Goal: Information Seeking & Learning: Learn about a topic

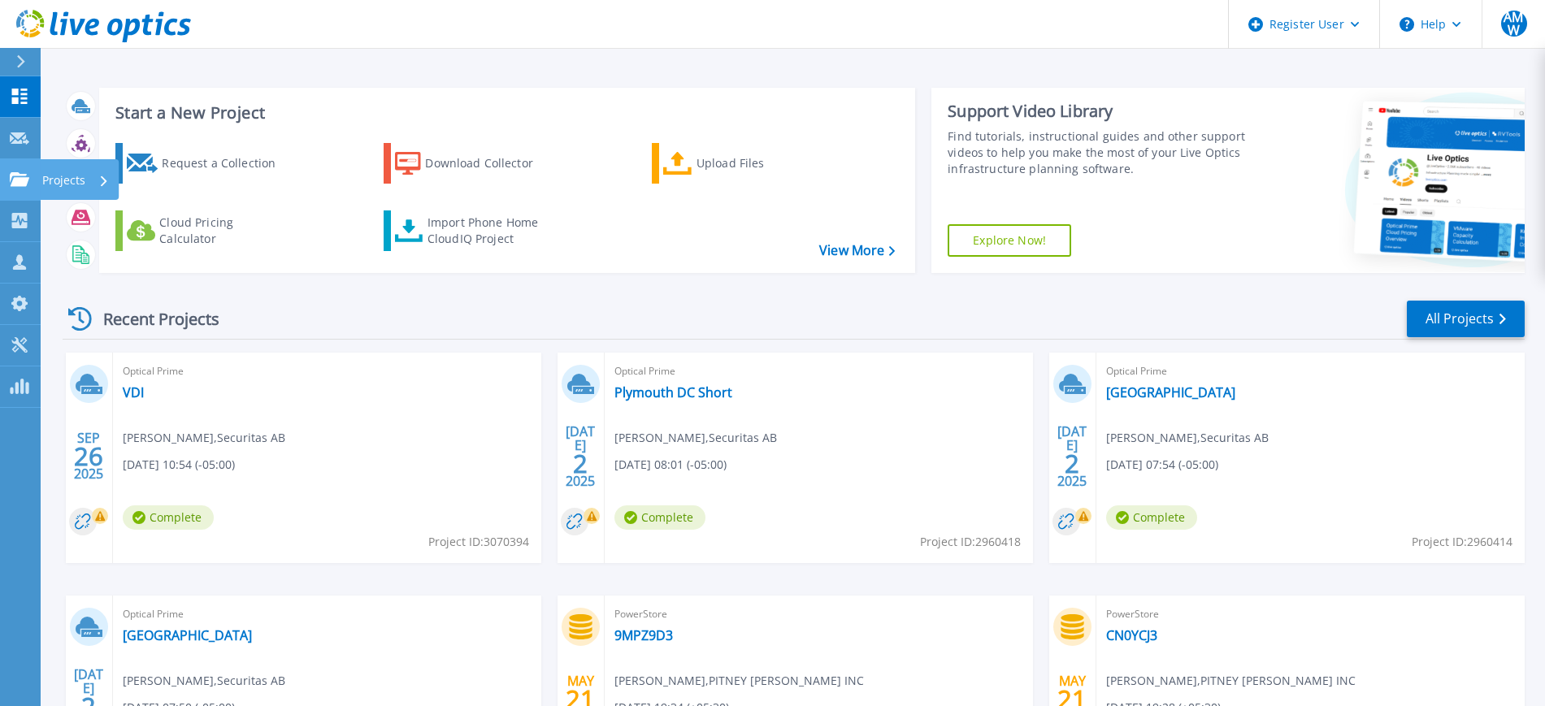
click at [21, 176] on icon at bounding box center [20, 179] width 20 height 14
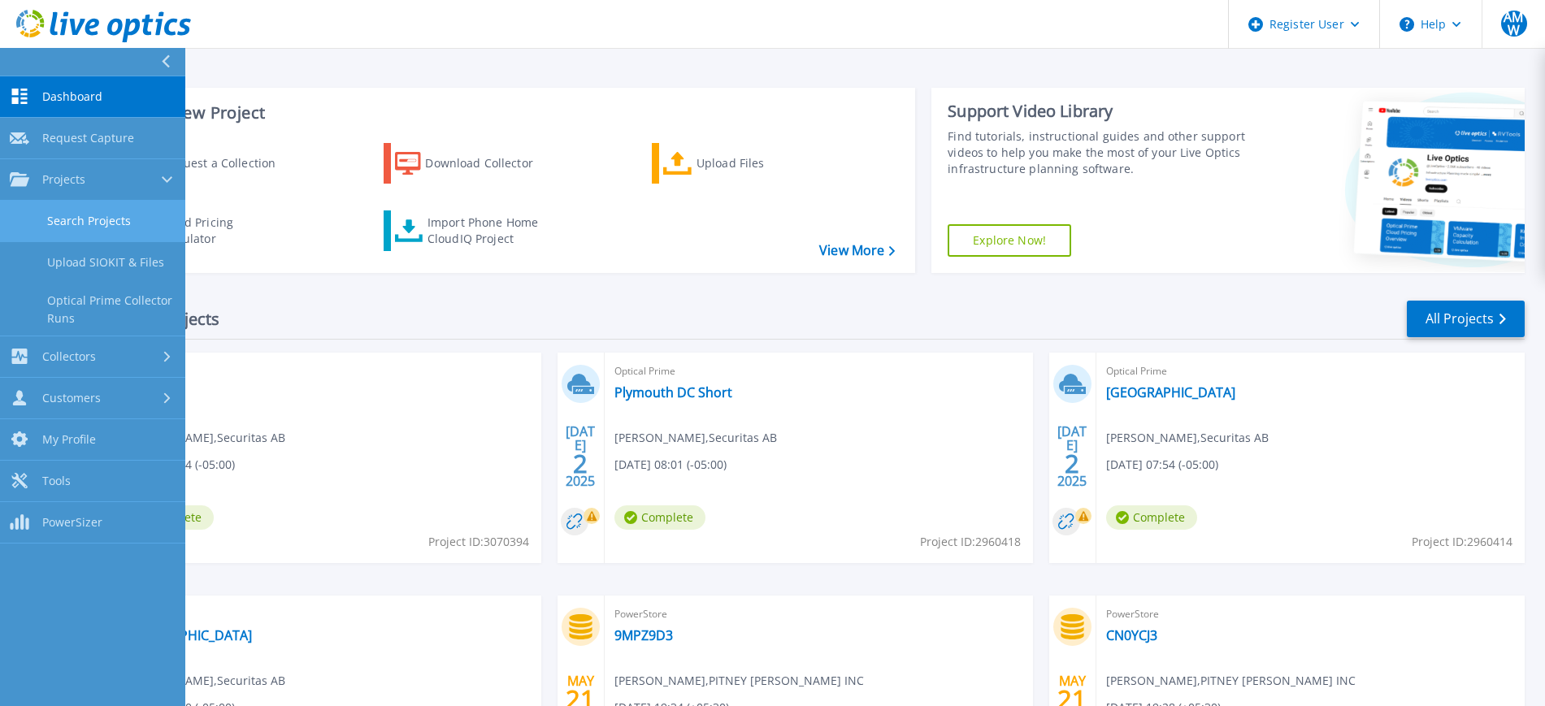
click at [89, 210] on link "Search Projects" at bounding box center [92, 221] width 185 height 41
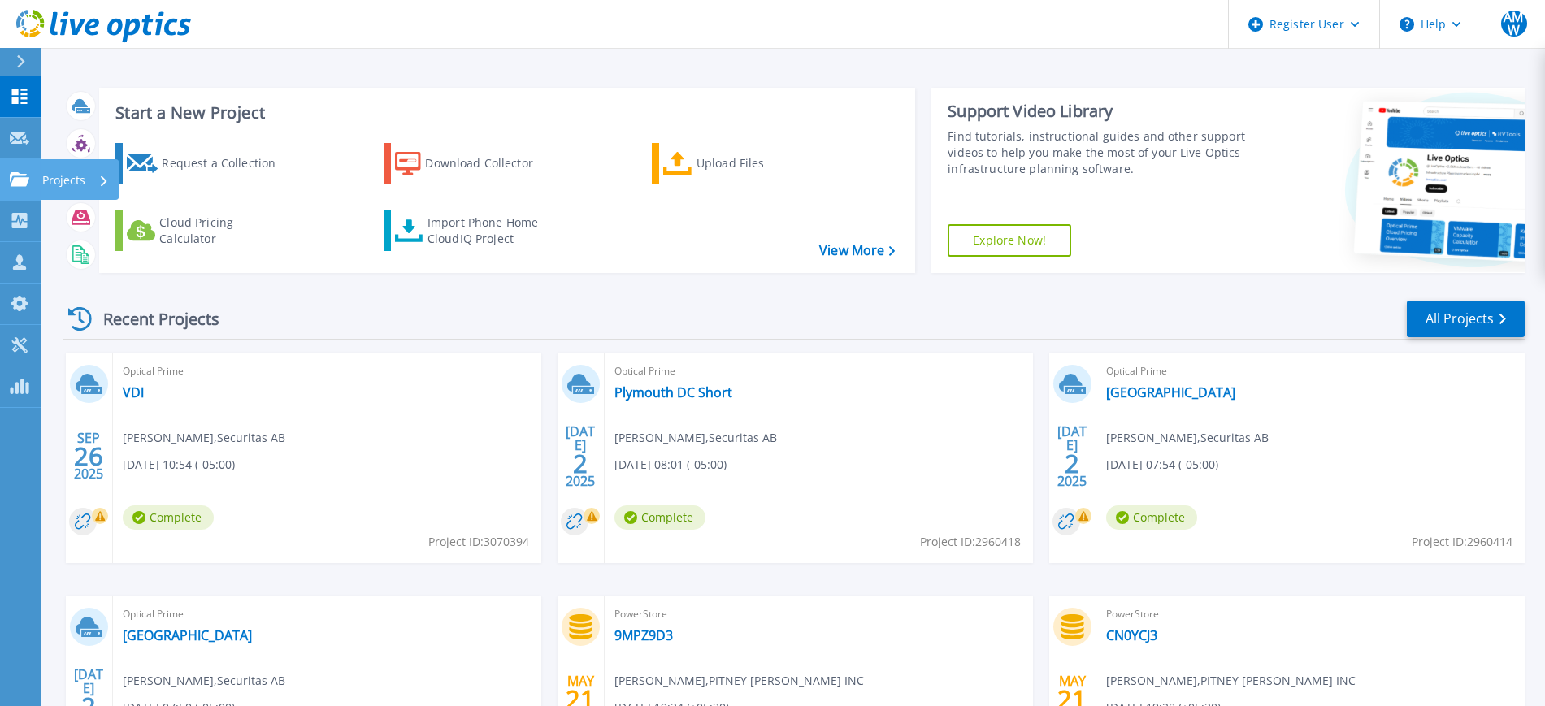
click at [25, 184] on icon at bounding box center [20, 179] width 20 height 14
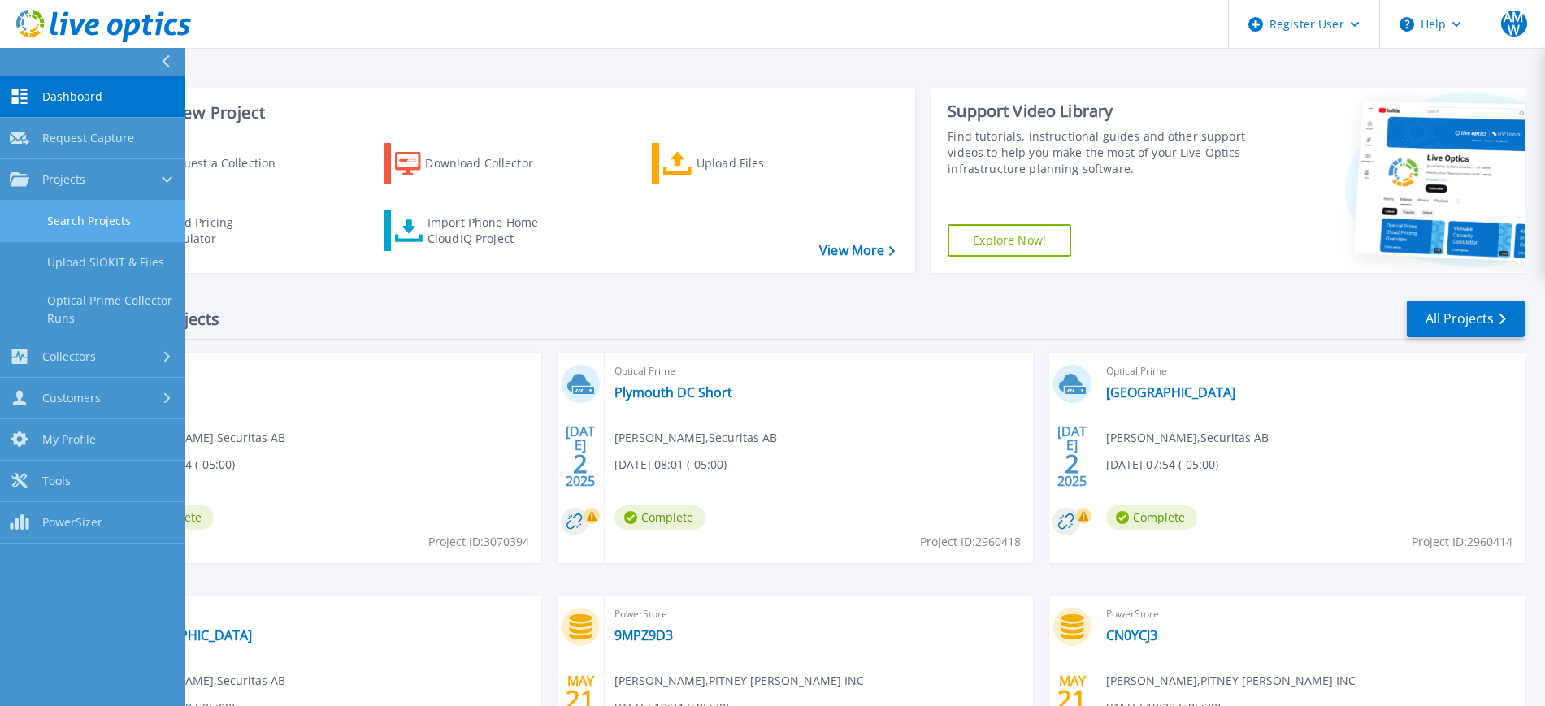
click at [97, 215] on link "Search Projects" at bounding box center [92, 221] width 185 height 41
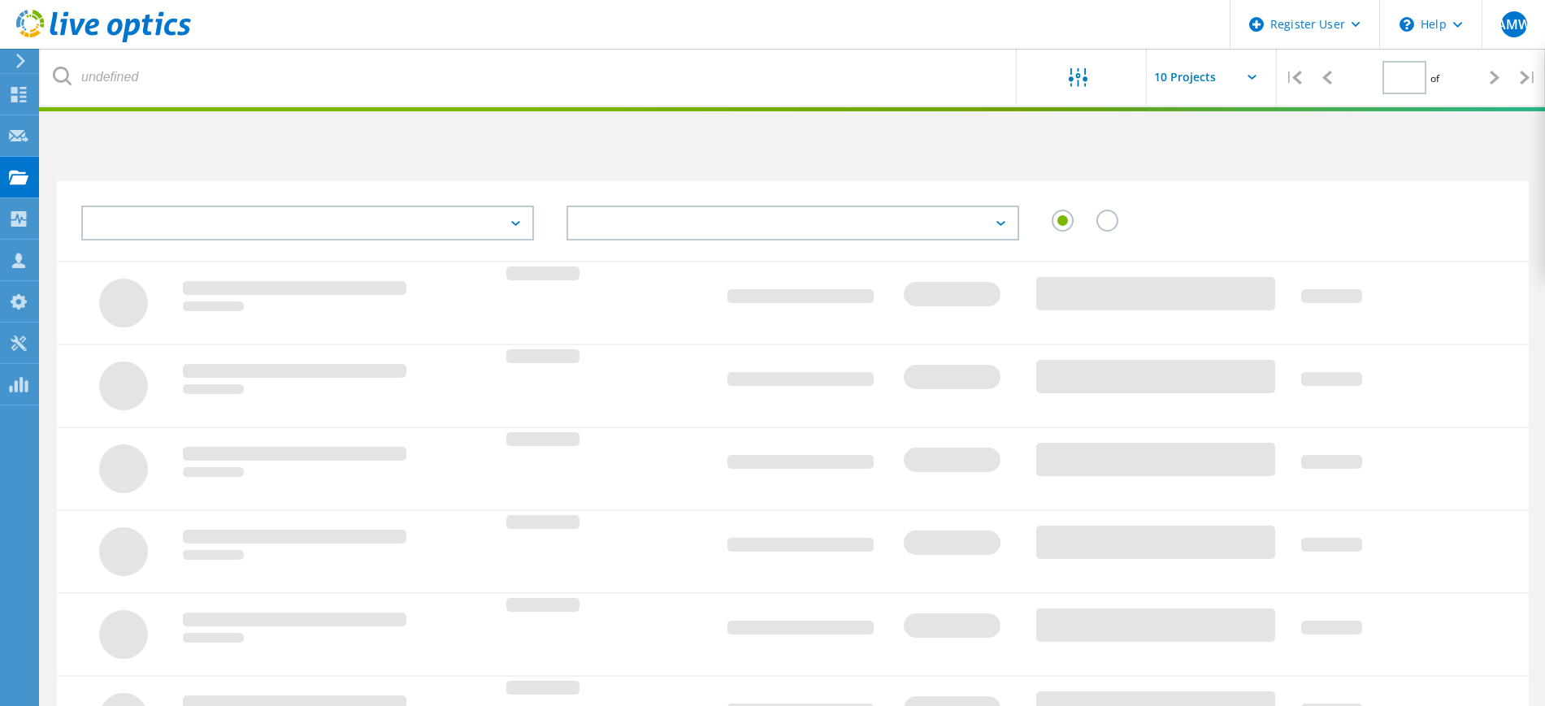
type input "2"
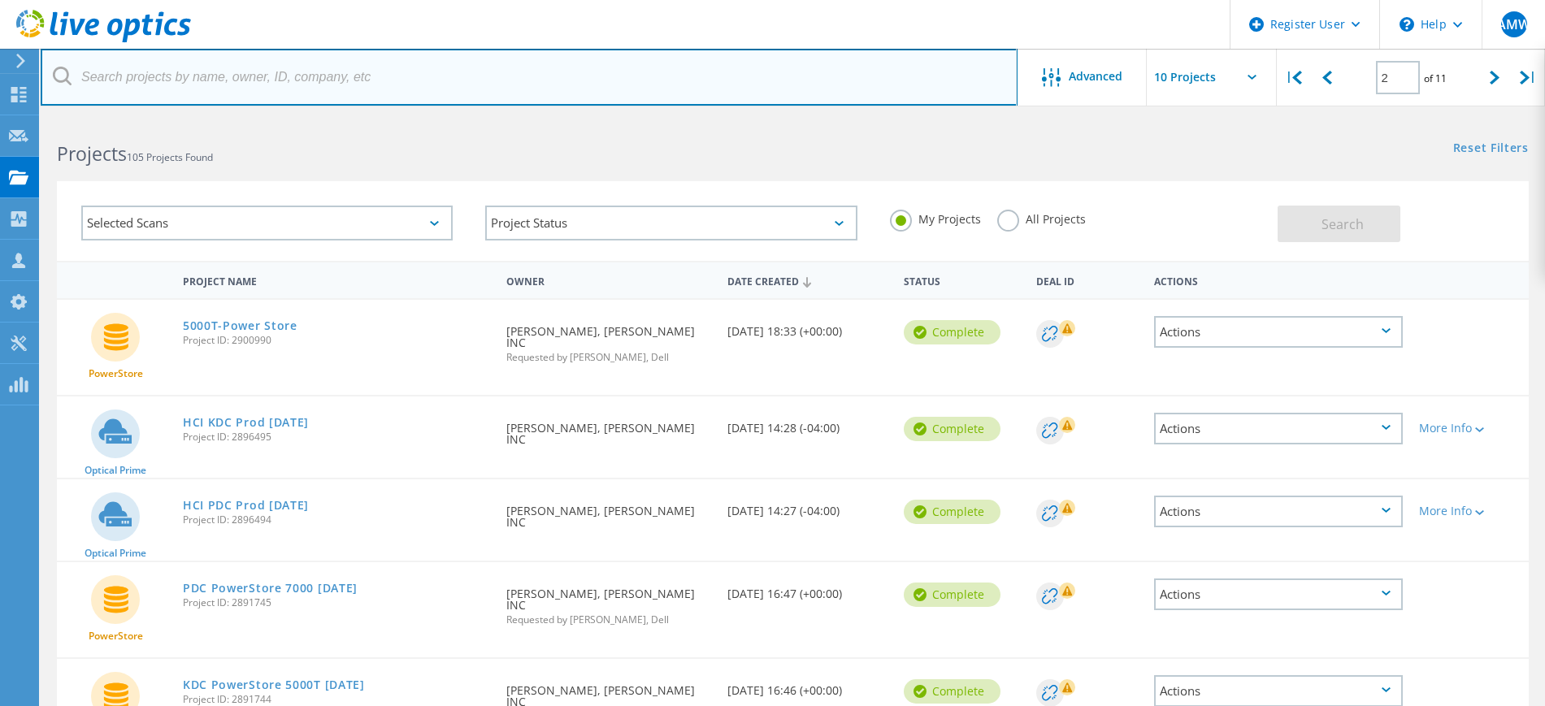
click at [384, 81] on input "text" at bounding box center [529, 77] width 977 height 57
paste input "2610716"
type input "2610716"
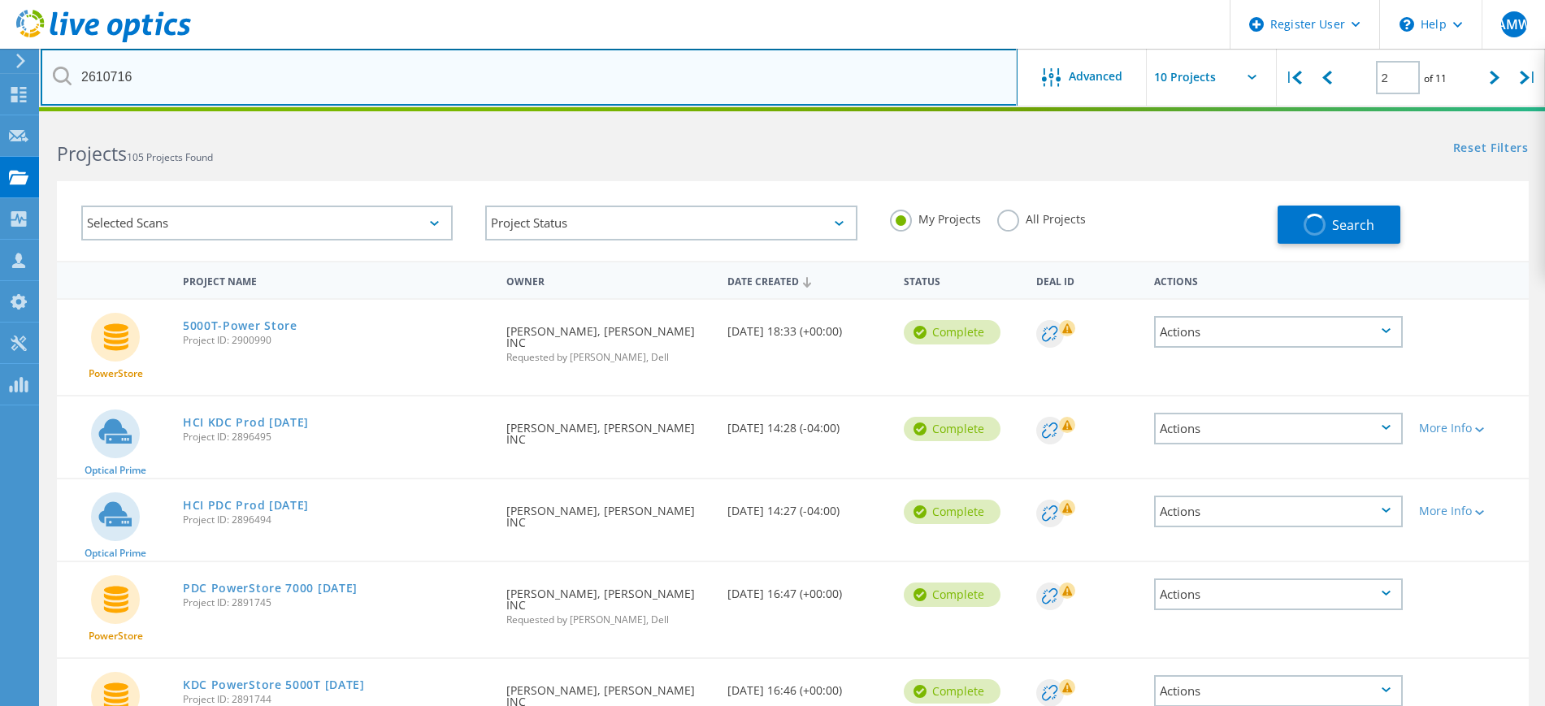
type input "1"
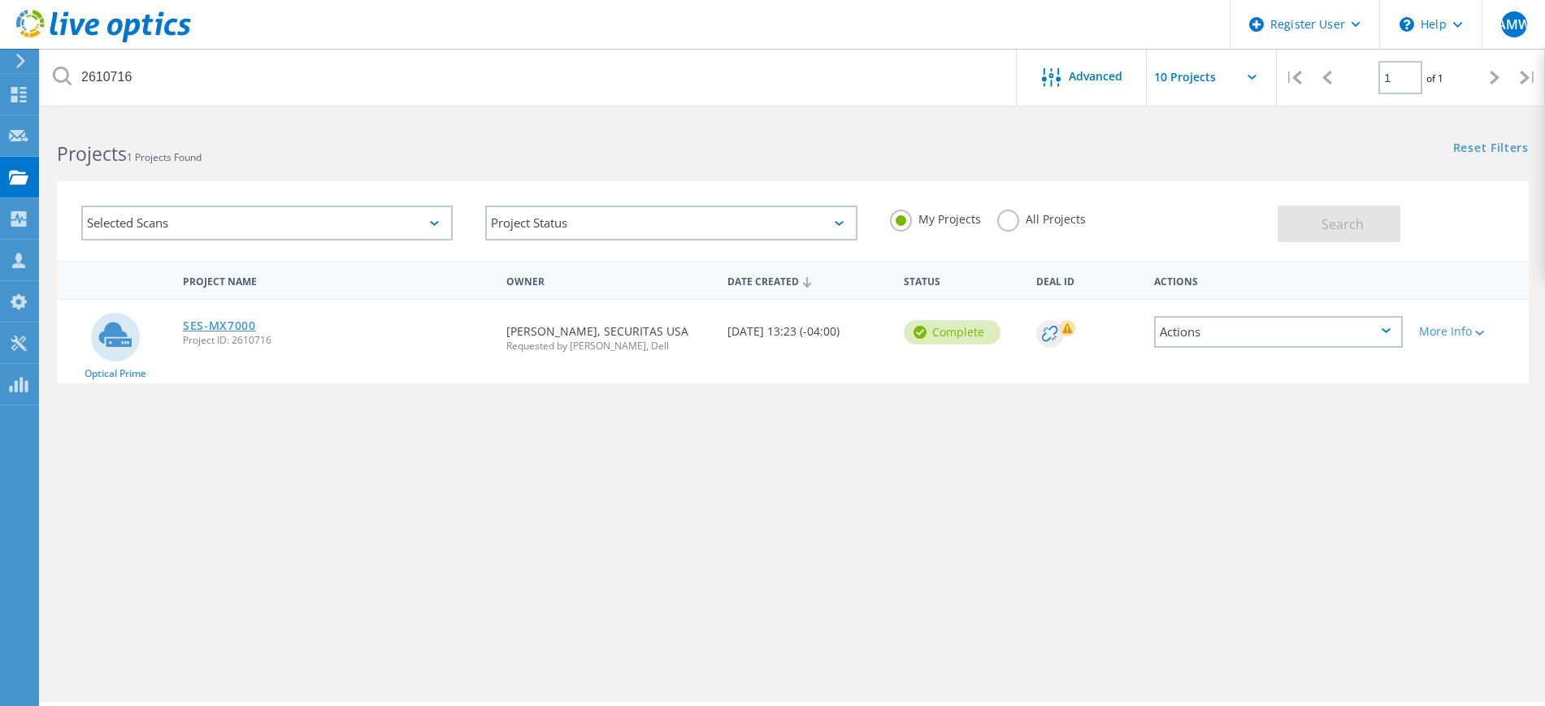
click at [210, 327] on link "SES-MX7000" at bounding box center [219, 325] width 73 height 11
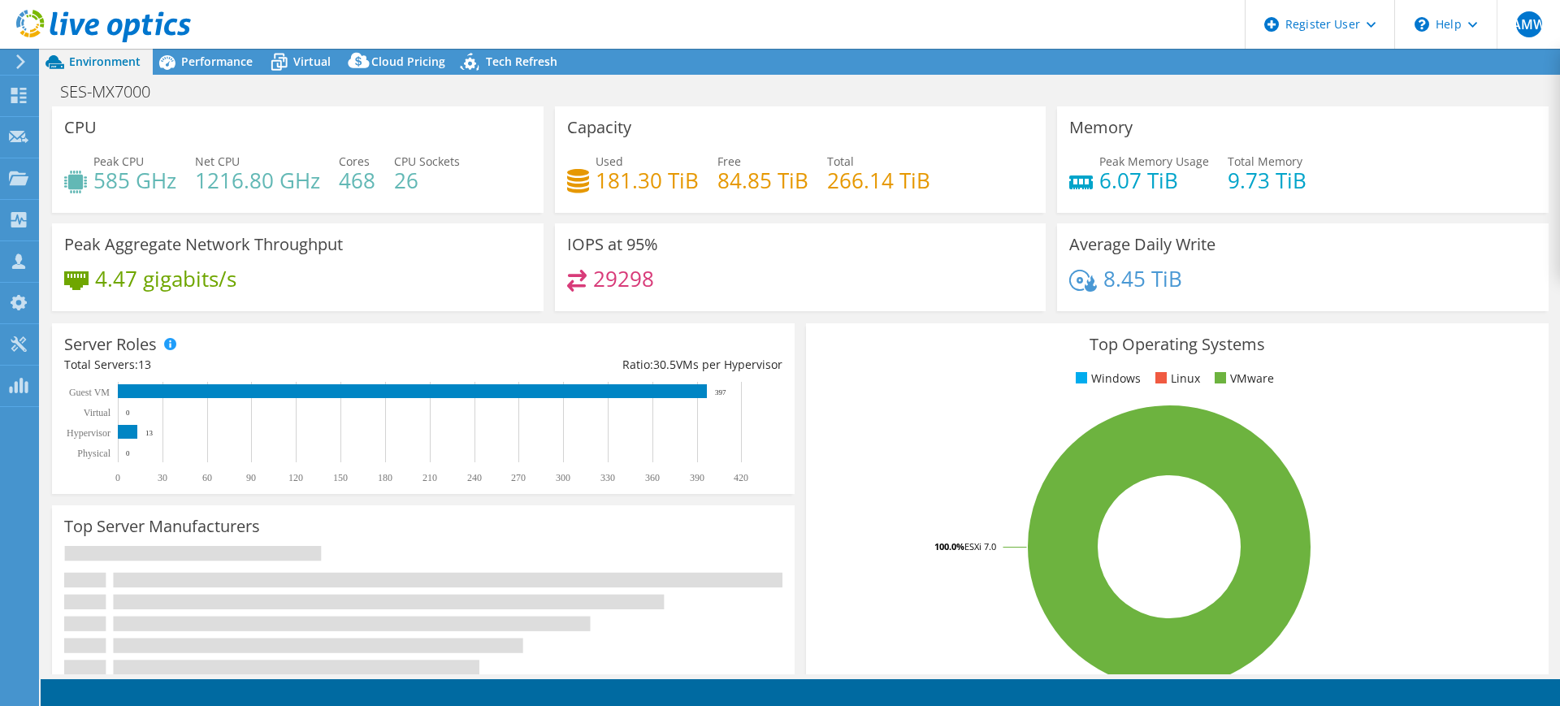
select select "USD"
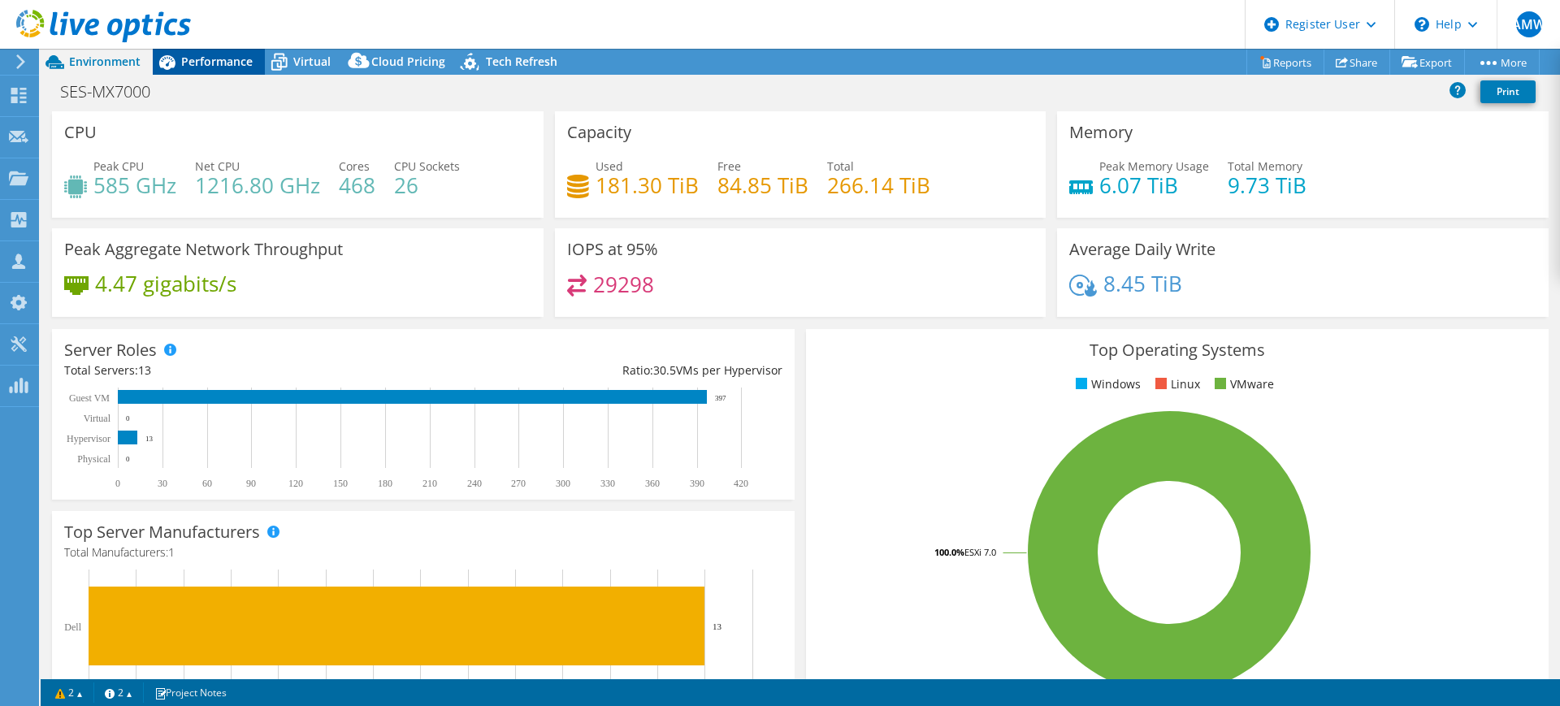
click at [199, 50] on div "Performance" at bounding box center [209, 62] width 112 height 26
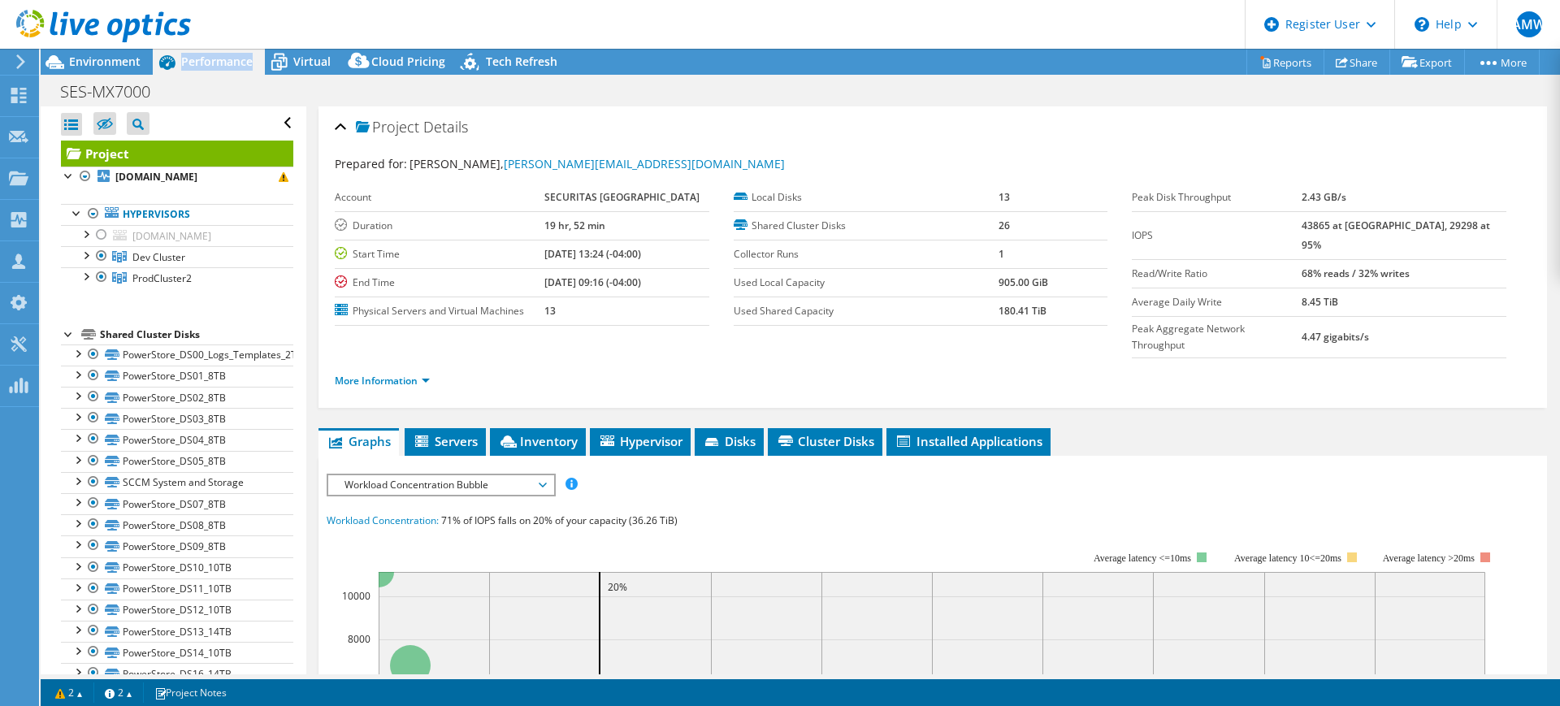
click at [199, 50] on div "Performance" at bounding box center [209, 62] width 112 height 26
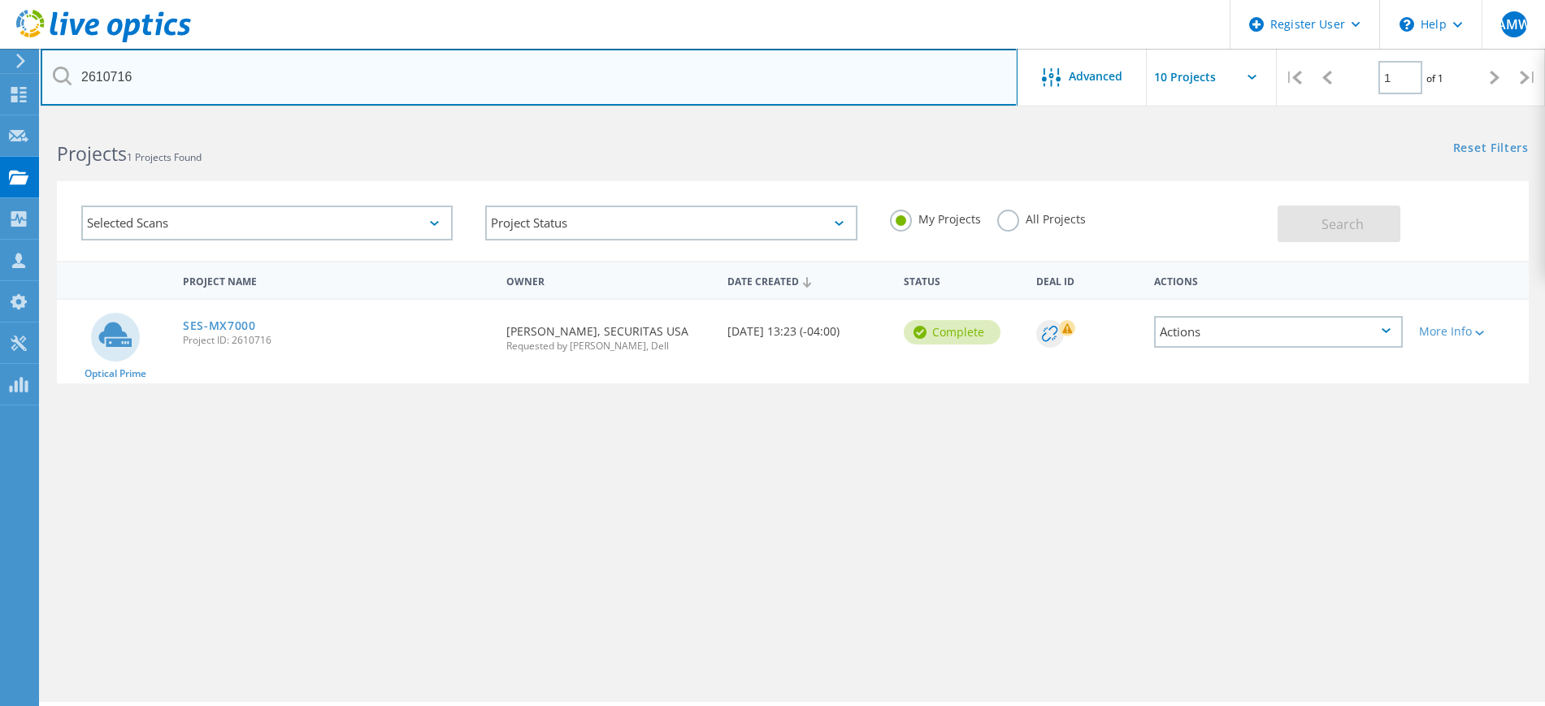
click at [309, 70] on input "2610716" at bounding box center [529, 77] width 977 height 57
paste input "2645455"
type input "2645455"
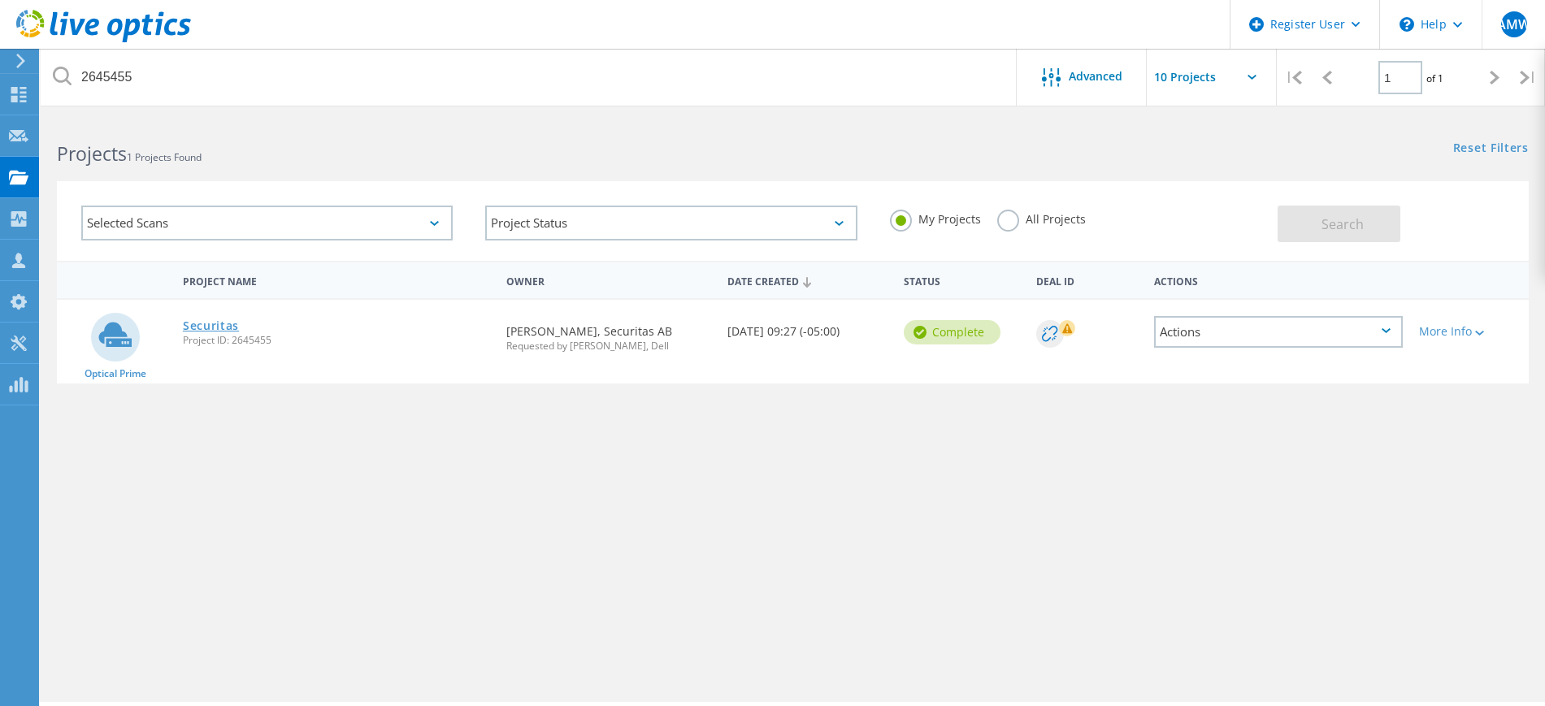
click at [198, 328] on link "Securitas" at bounding box center [211, 325] width 56 height 11
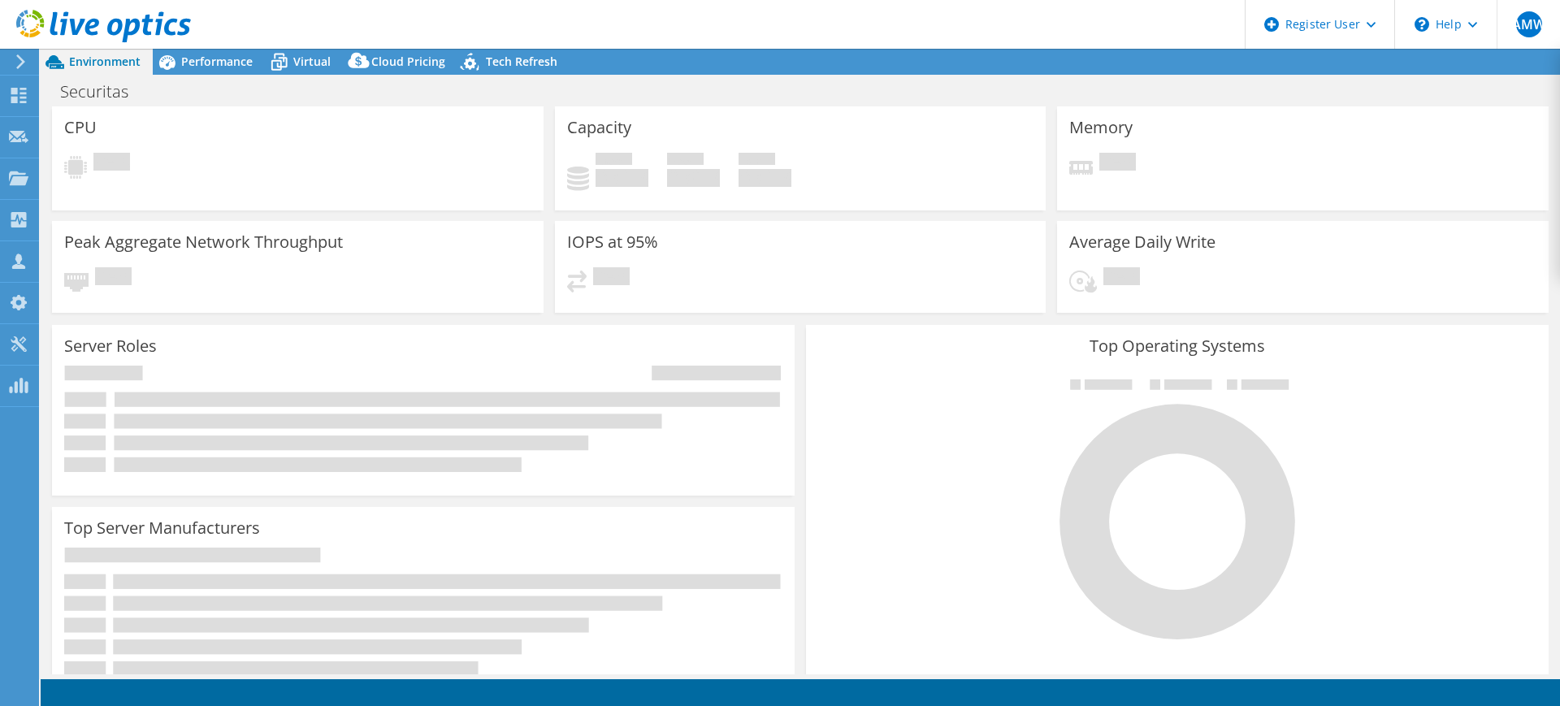
select select "USD"
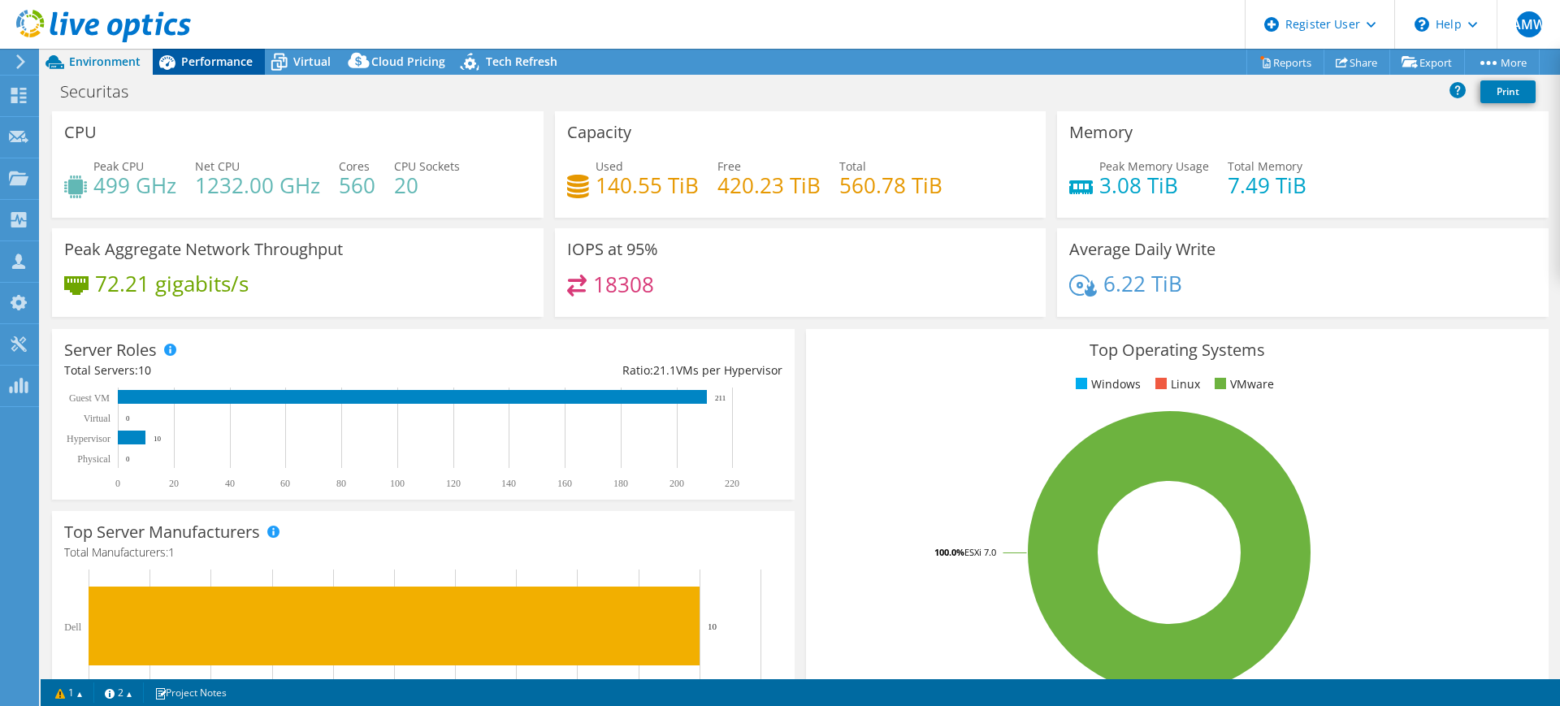
click at [218, 62] on span "Performance" at bounding box center [217, 61] width 72 height 15
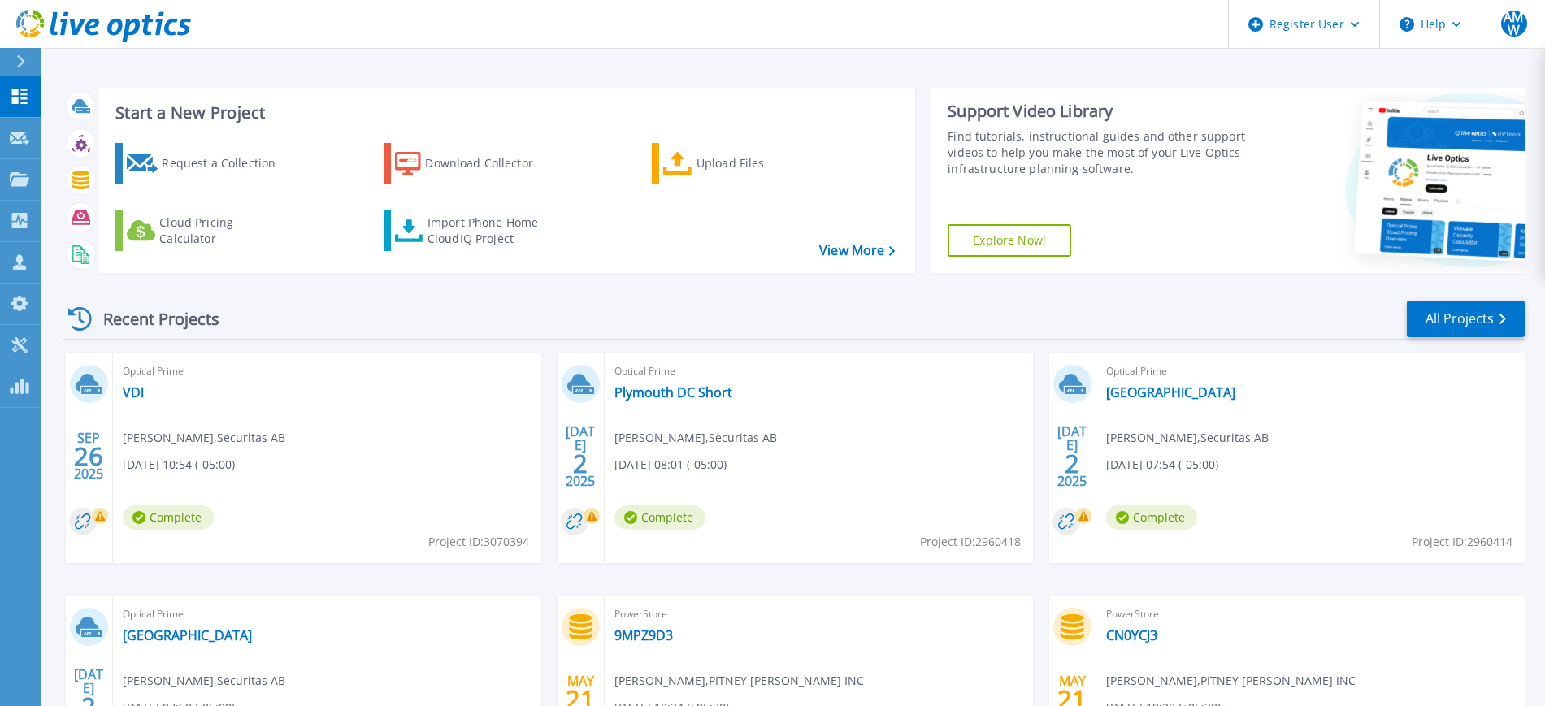
click at [990, 544] on span "Project ID: 2960418" at bounding box center [970, 542] width 101 height 18
copy span "2960418"
click at [650, 387] on link "Plymouth DC Short" at bounding box center [673, 392] width 118 height 16
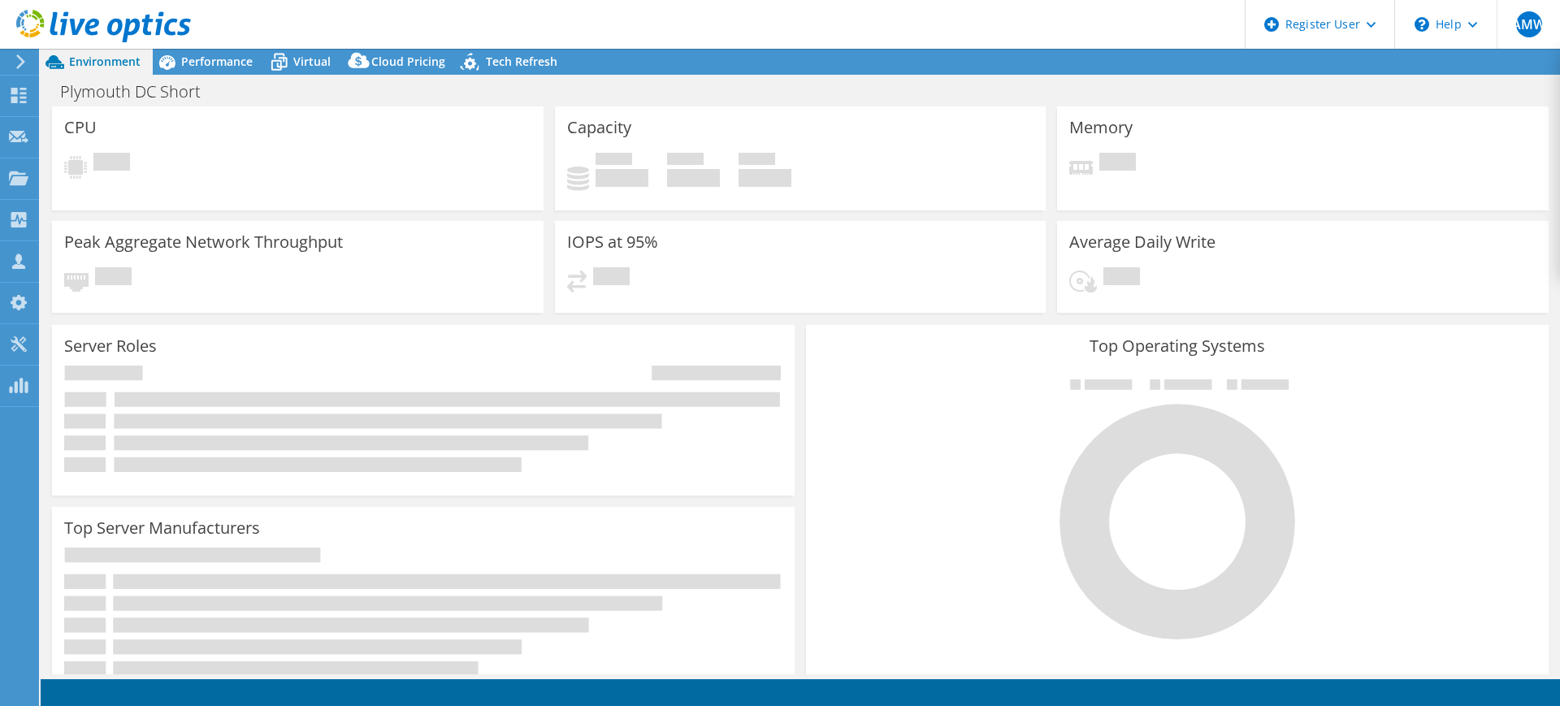
select select "USD"
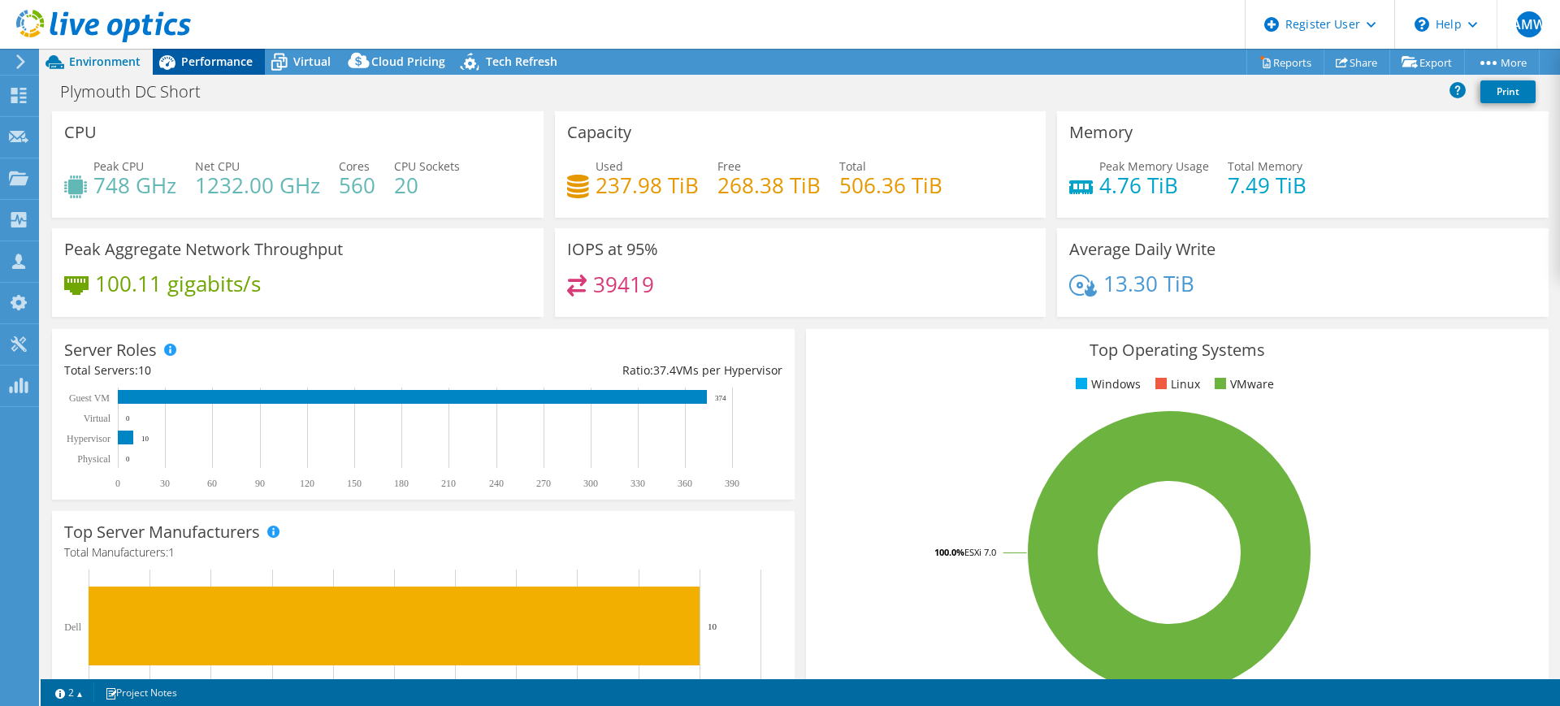
click at [216, 59] on span "Performance" at bounding box center [217, 61] width 72 height 15
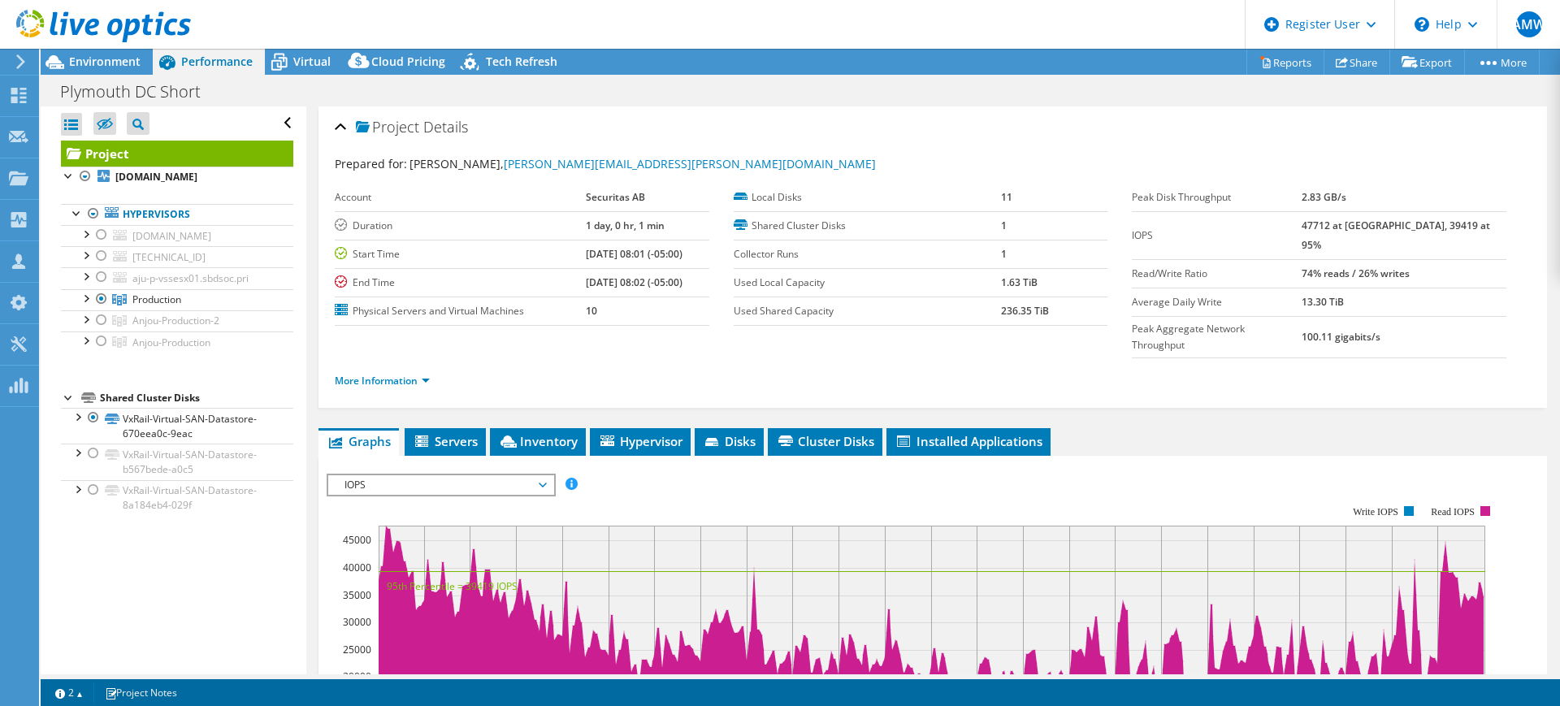
scroll to position [49, 0]
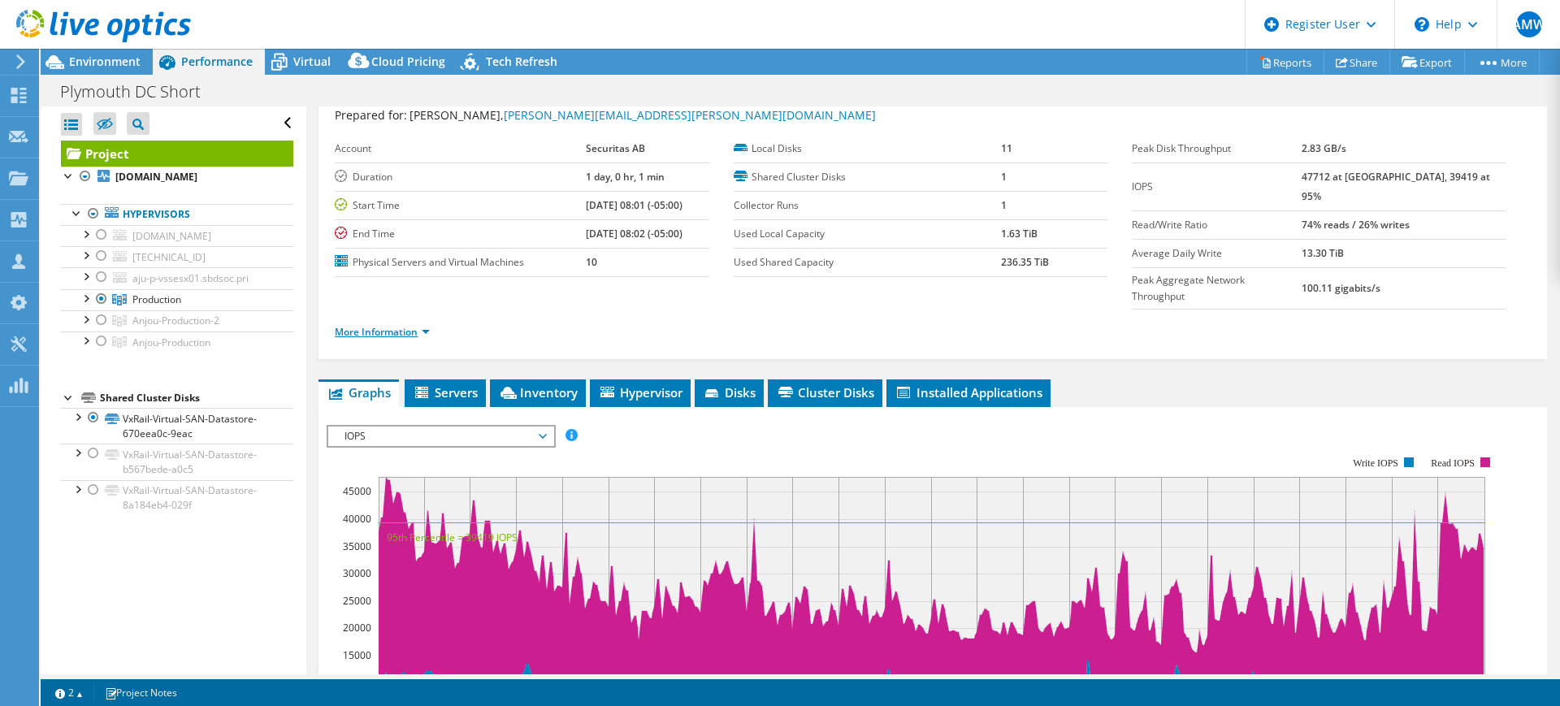
click at [382, 325] on link "More Information" at bounding box center [382, 332] width 95 height 14
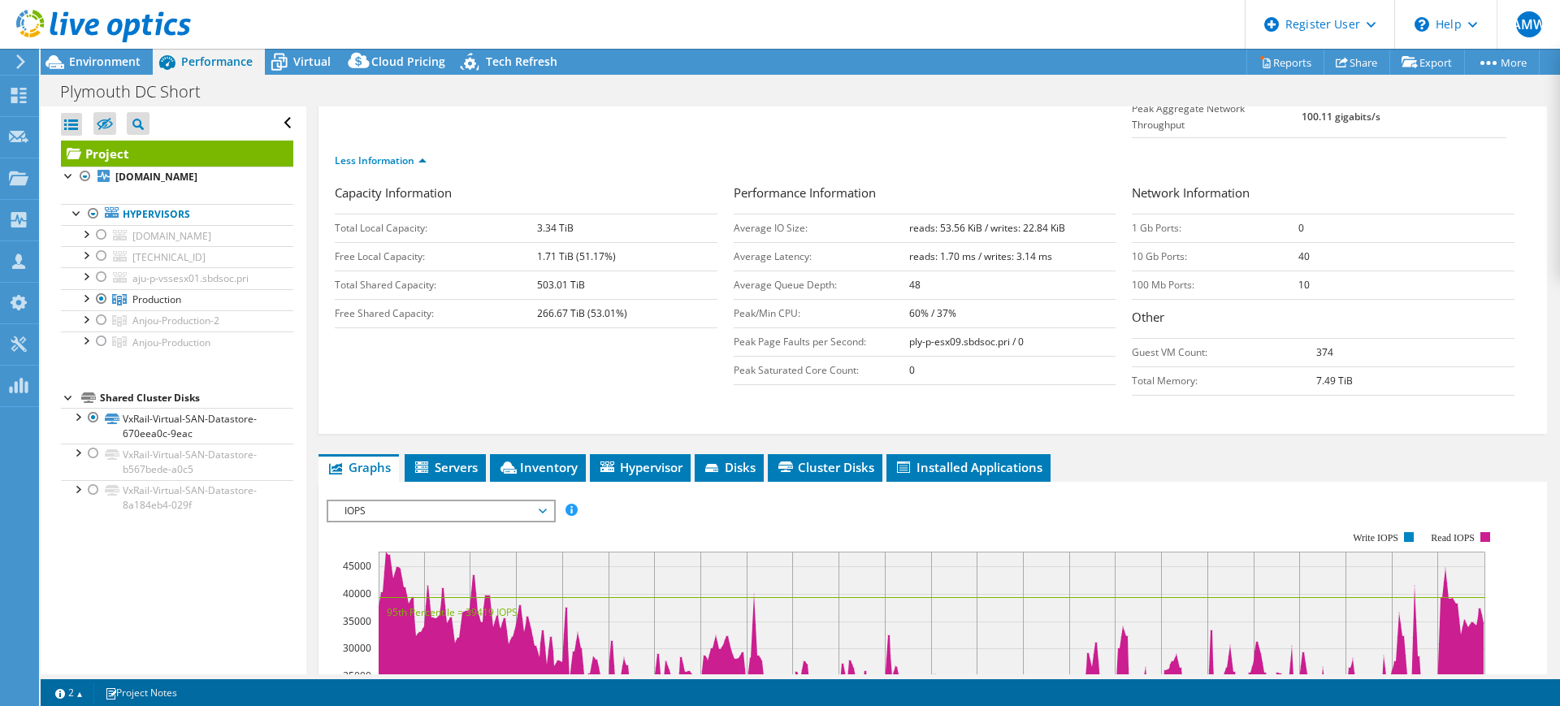
scroll to position [219, 0]
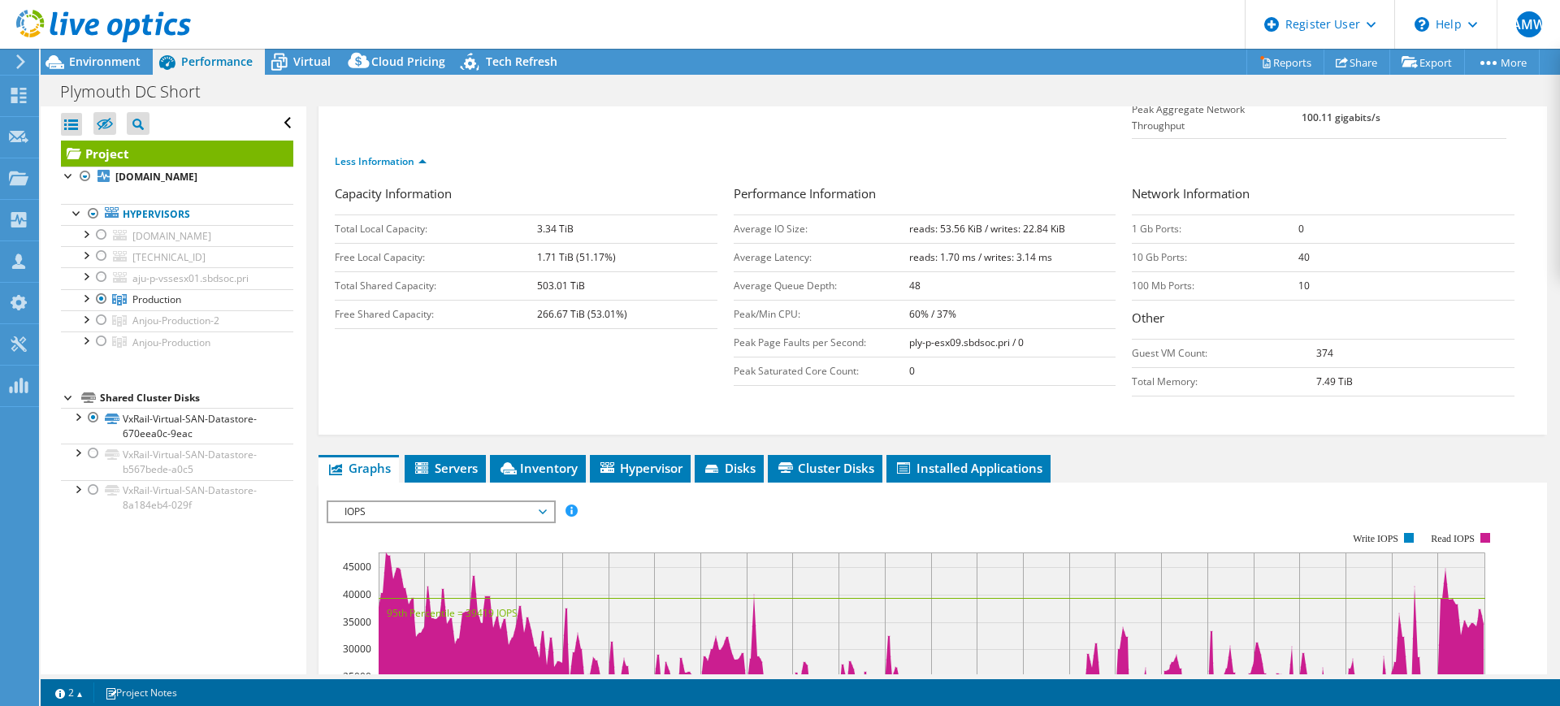
click at [470, 502] on span "IOPS" at bounding box center [440, 512] width 209 height 20
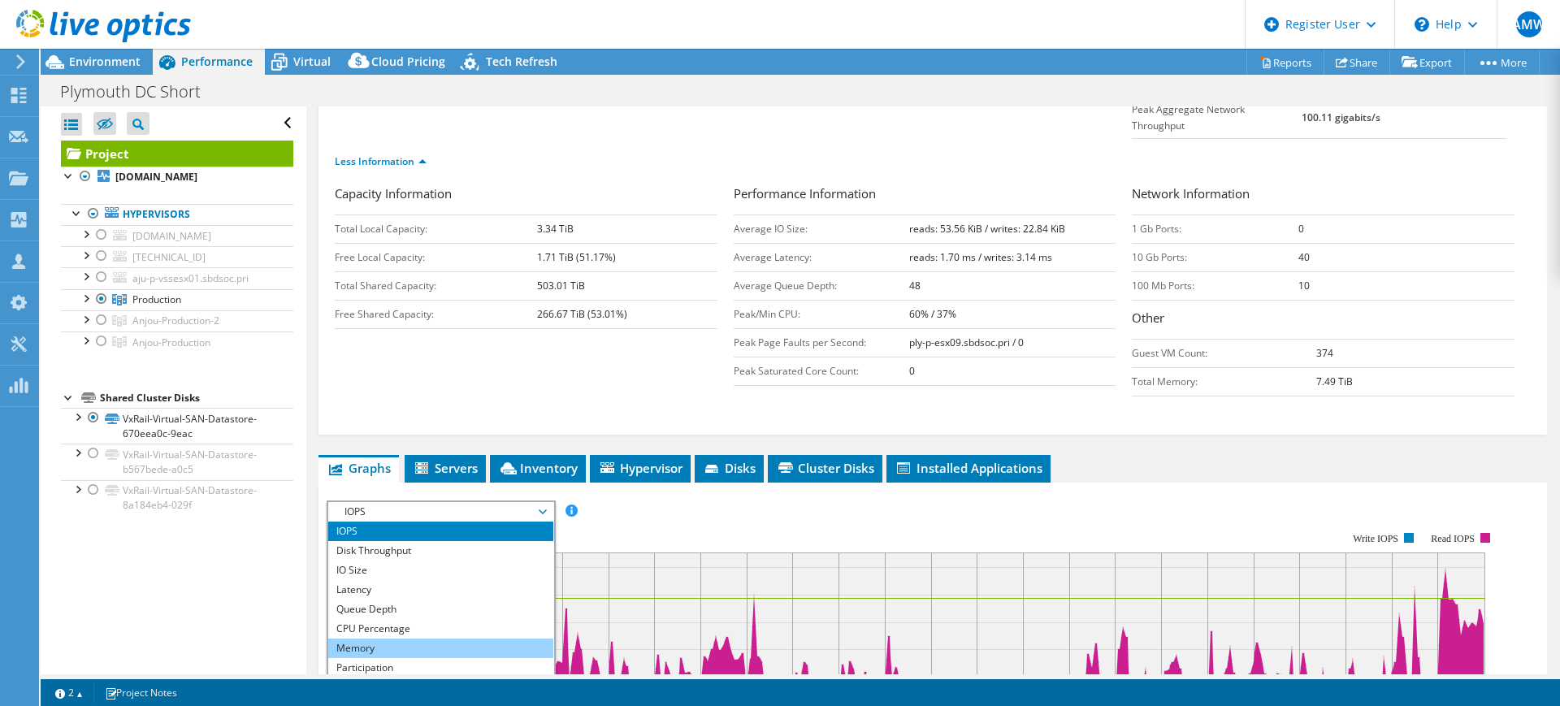
click at [384, 639] on li "Memory" at bounding box center [440, 649] width 225 height 20
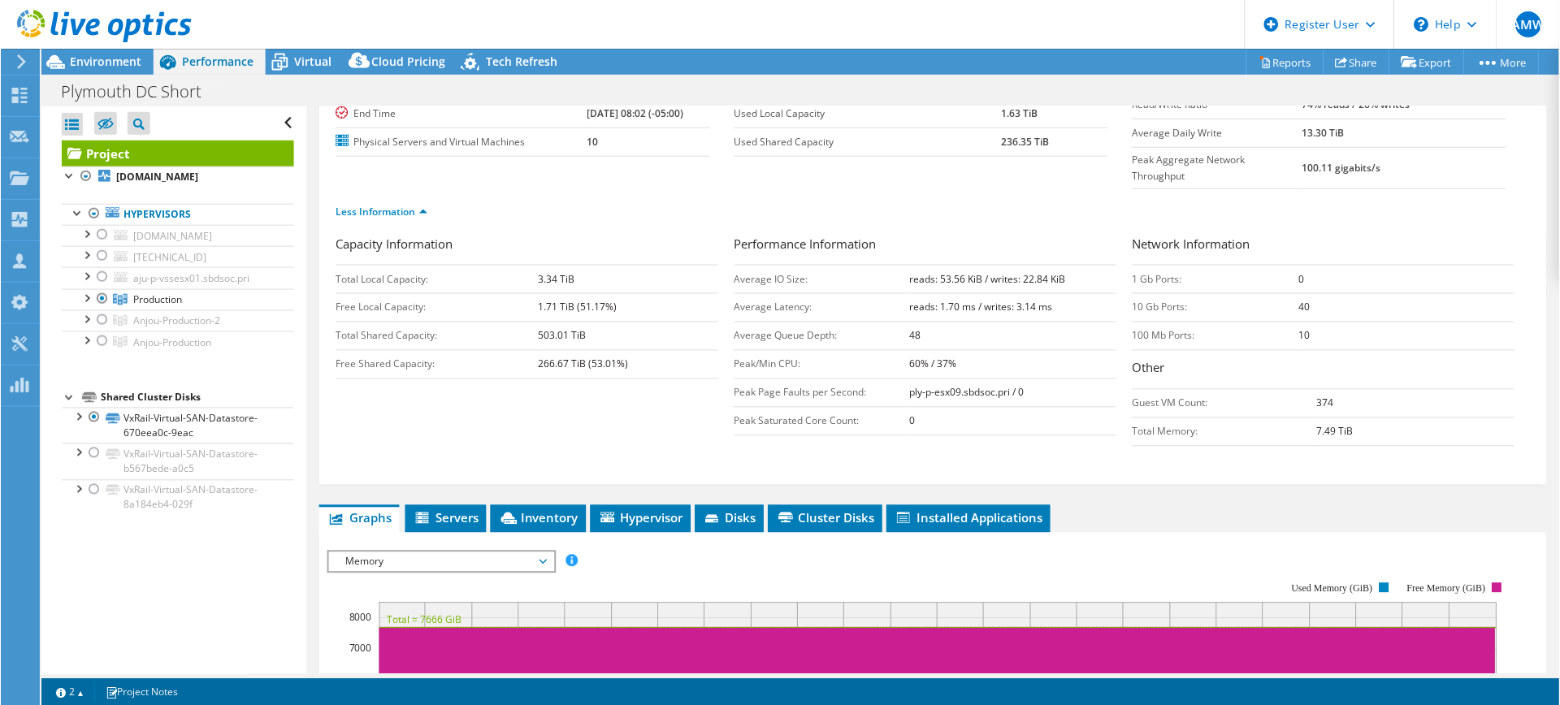
scroll to position [0, 0]
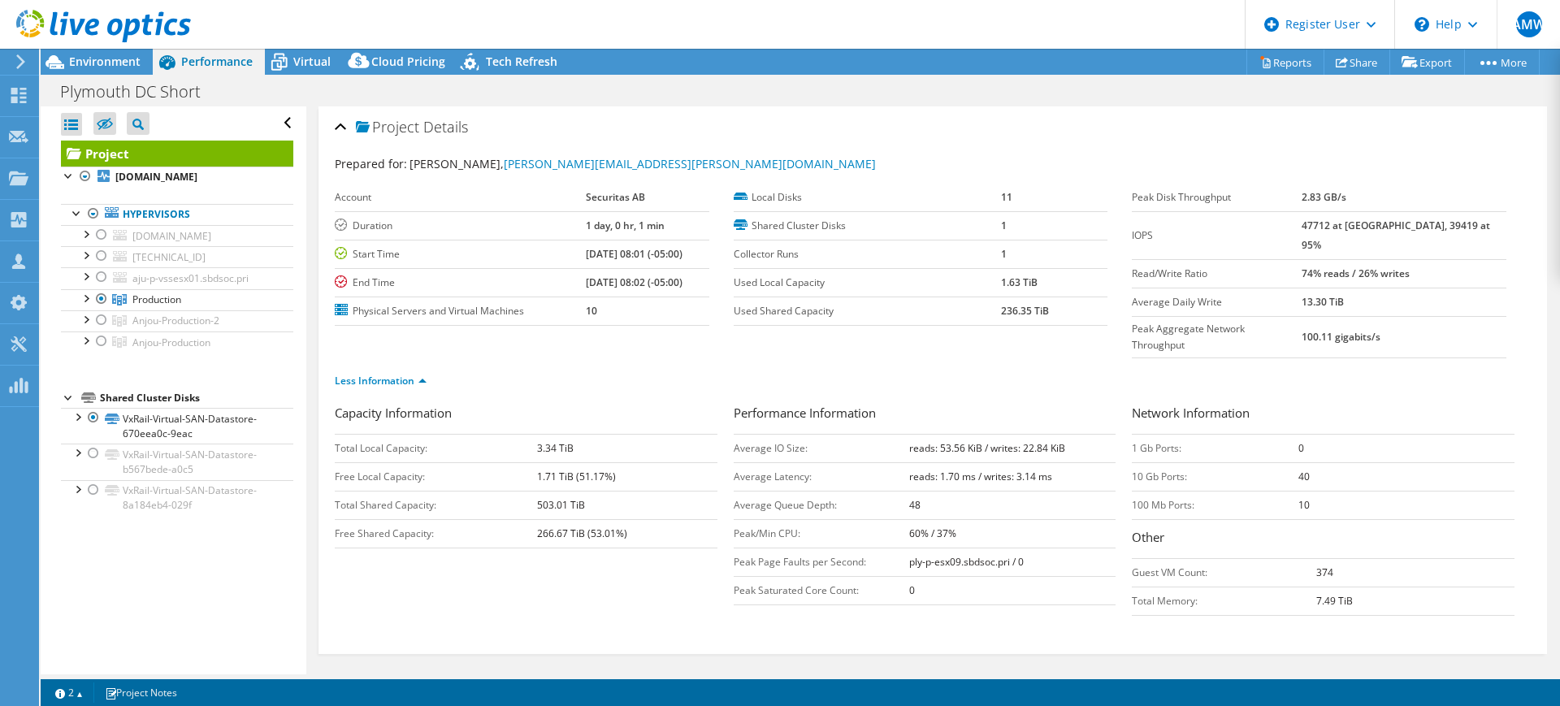
click at [120, 54] on div at bounding box center [95, 27] width 191 height 54
click at [96, 60] on span "Environment" at bounding box center [105, 61] width 72 height 15
